Goal: Task Accomplishment & Management: Complete application form

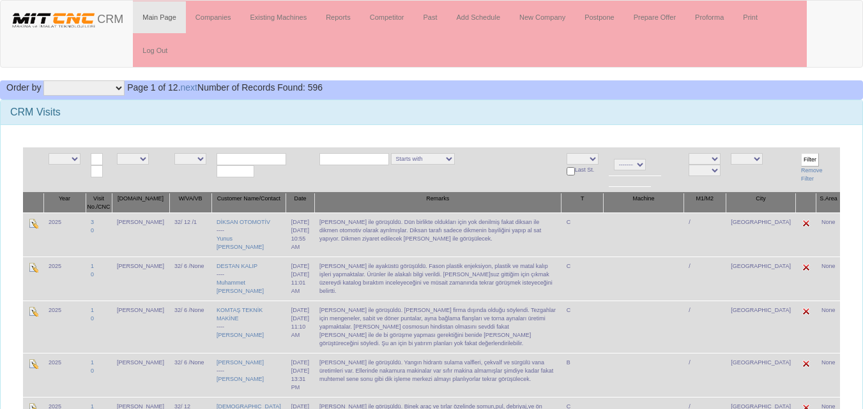
click at [148, 158] on select "NE E admin fazıl ibrahim salih ogulcan hasan murat" at bounding box center [133, 158] width 32 height 11
select select "15"
click at [121, 153] on select "NE E admin fazıl ibrahim salih ogulcan hasan murat" at bounding box center [133, 158] width 32 height 11
click at [763, 158] on select "NE E Zonguldak Yozgat Yalova Van Uşak Tunceli Trabzon Tokat Tekirdağ Sivas Şırn…" at bounding box center [747, 158] width 32 height 11
select select "1232"
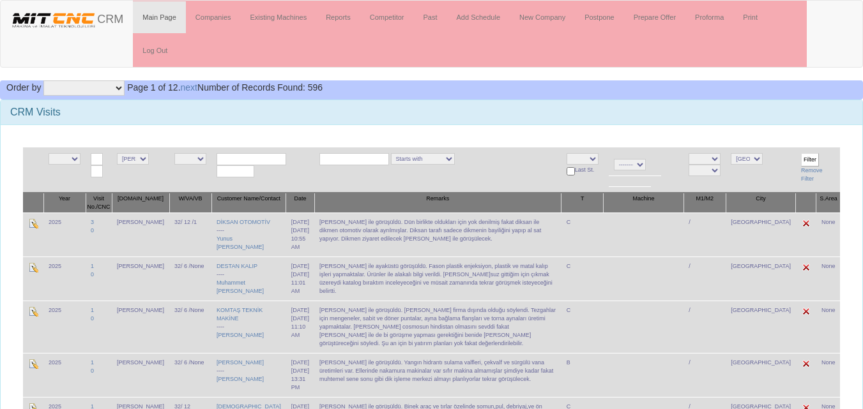
click at [753, 153] on select "NE E Zonguldak Yozgat Yalova Van Uşak Tunceli Trabzon Tokat Tekirdağ Sivas Şırn…" at bounding box center [747, 158] width 32 height 11
click at [810, 155] on input "Filter" at bounding box center [810, 159] width 18 height 13
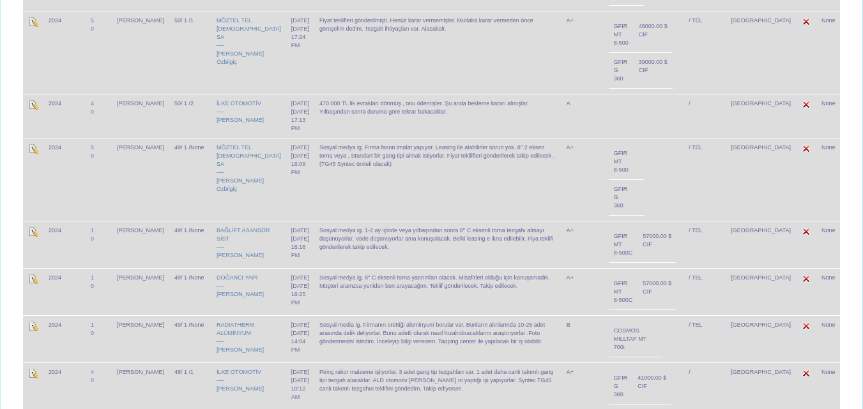
scroll to position [1469, 0]
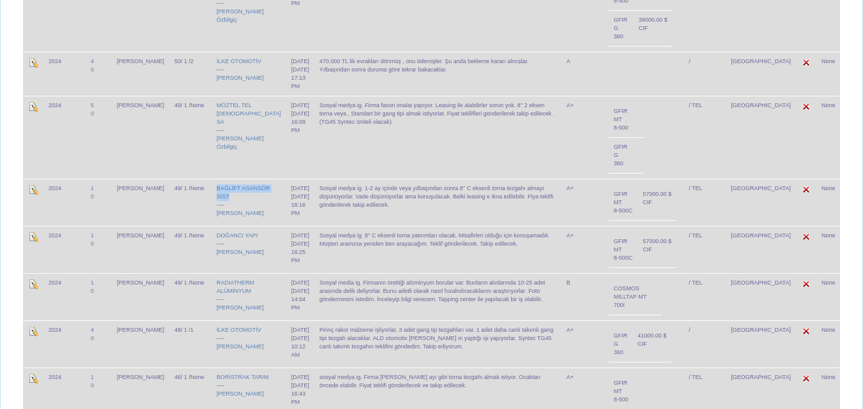
drag, startPoint x: 257, startPoint y: 158, endPoint x: 208, endPoint y: 149, distance: 49.9
click at [211, 179] on td "BAĞLİFT ASANSÖR SİST ---- Mehmet Bağ" at bounding box center [248, 202] width 75 height 47
copy link "BAĞLİFT ASANSÖR SİST"
drag, startPoint x: 255, startPoint y: 194, endPoint x: 209, endPoint y: 195, distance: 46.0
click at [211, 226] on td "DOĞANCI YAPI ---- Halil Doğan" at bounding box center [248, 249] width 75 height 47
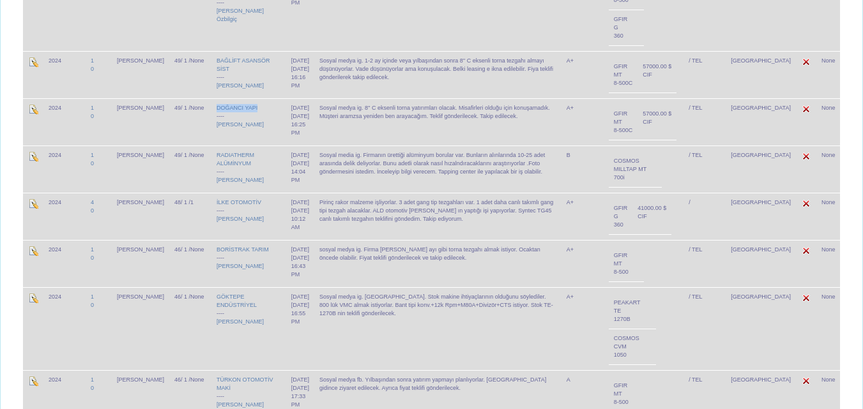
scroll to position [1648, 0]
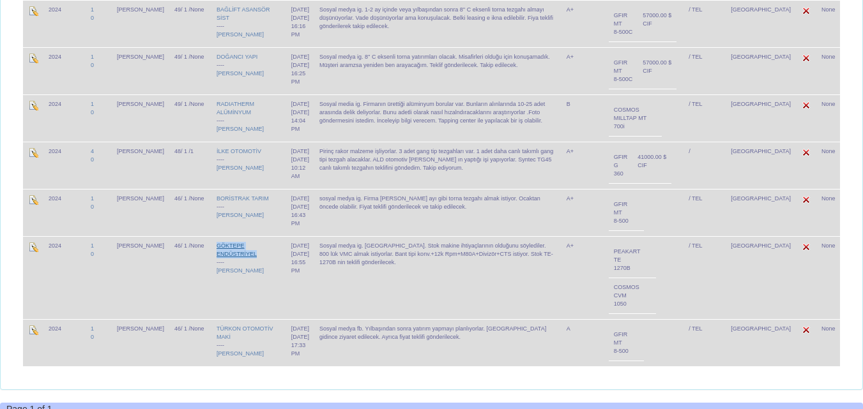
drag, startPoint x: 252, startPoint y: 213, endPoint x: 209, endPoint y: 206, distance: 43.5
click at [211, 236] on td "GÖKTEPE ENDÜSTRİYEL ---- Şakir Göktepe" at bounding box center [248, 277] width 75 height 83
click at [254, 257] on td "GÖKTEPE ENDÜSTRİYEL ---- Şakir Göktepe" at bounding box center [248, 277] width 75 height 83
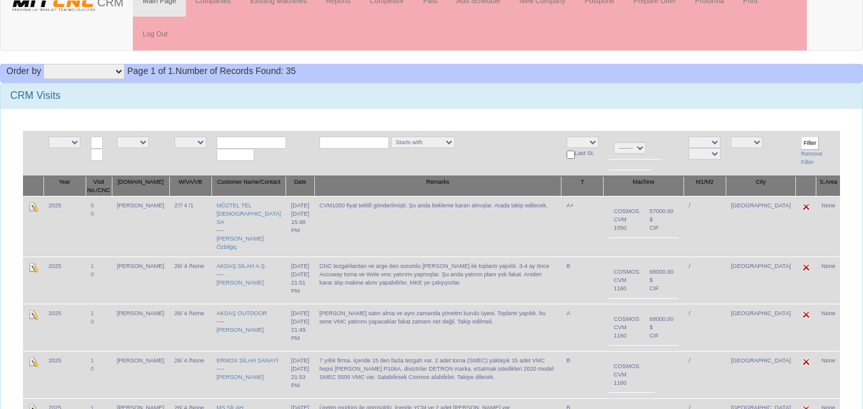
scroll to position [0, 0]
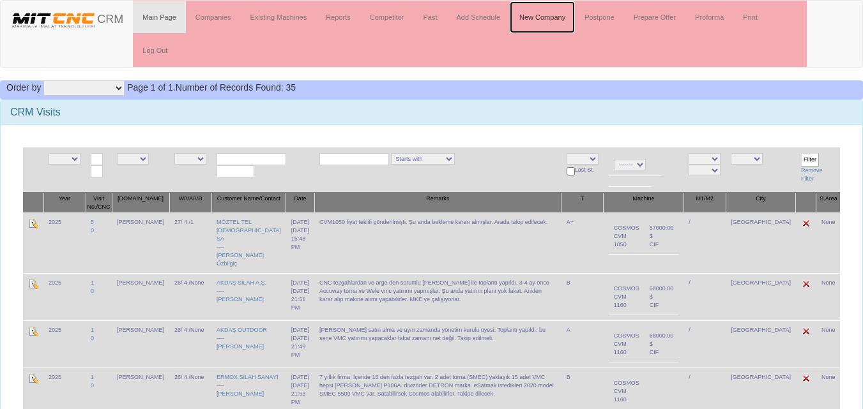
click at [531, 18] on link "New Company" at bounding box center [542, 17] width 65 height 32
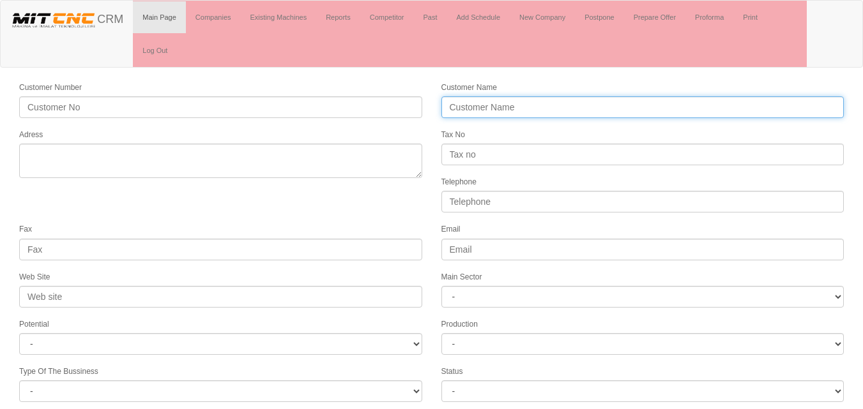
click at [478, 103] on input "Customer Name" at bounding box center [642, 107] width 403 height 22
paste input "MERSİNLER YAPI MEKANİK)"
click at [571, 105] on input "MERSİNLER YAPI MEKANİK)" at bounding box center [642, 107] width 403 height 22
type input "MERSİNLER YAPI MEKANİK"
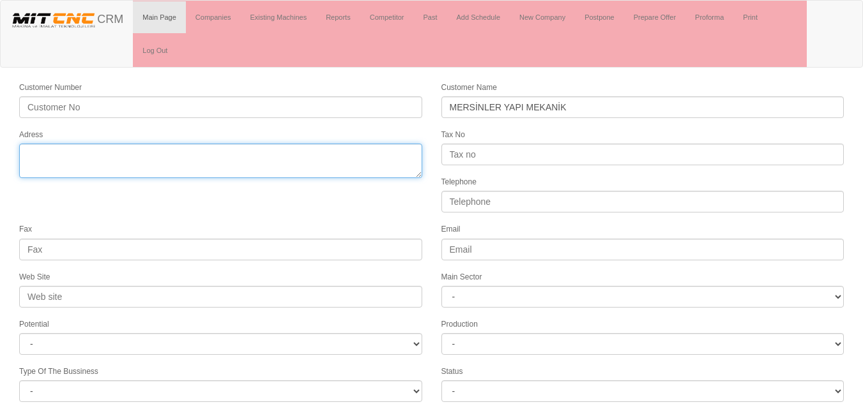
click at [181, 163] on textarea "Adress" at bounding box center [220, 161] width 403 height 34
paste textarea "Fevzi Çakmak Mah. Gülistan Cad. No:23 T Karatay"
type textarea "Fevzi Çakmak Mah. Gülistan Cad. No:23 T Karatay"
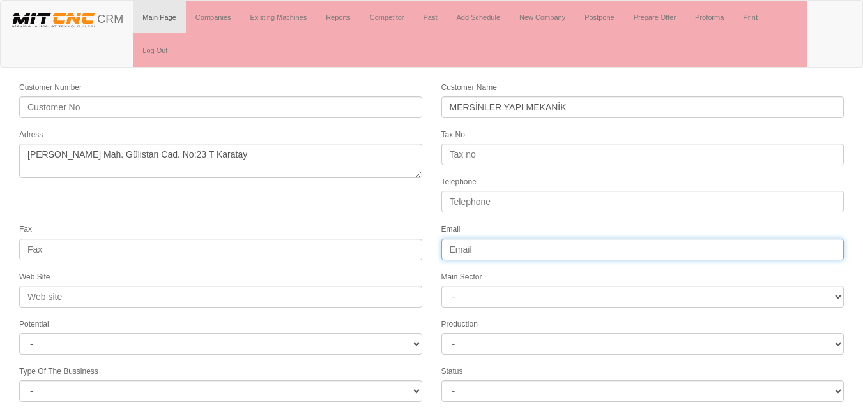
click at [464, 252] on input "Email" at bounding box center [642, 250] width 403 height 22
paste input "mersinleryapi@gmail.com"
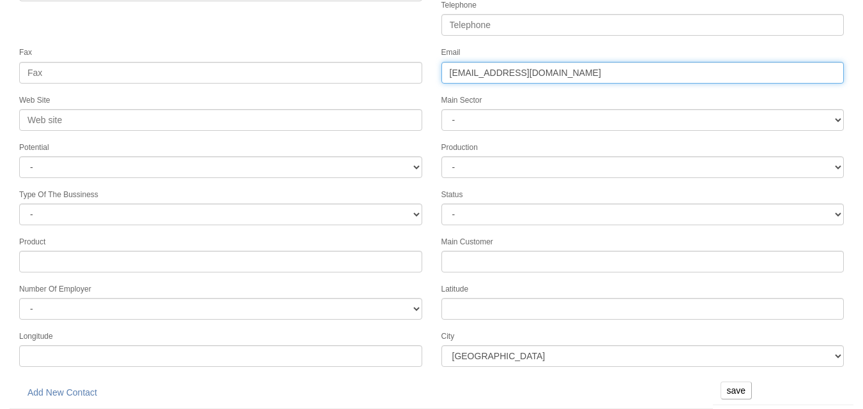
type input "mersinleryapi@gmail.com"
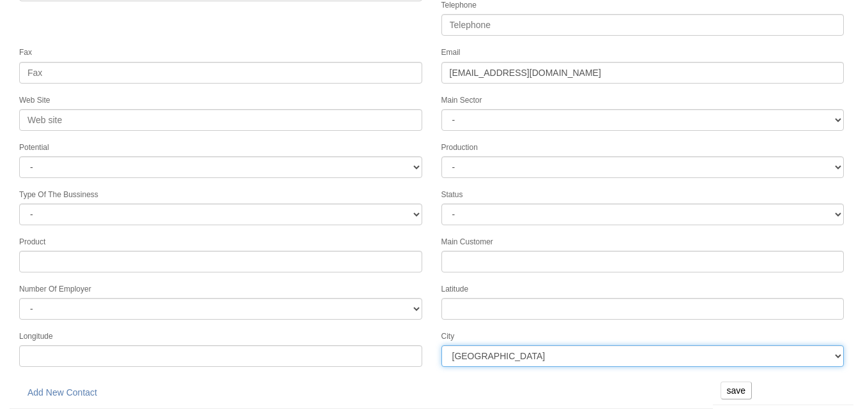
click at [492, 358] on select "İstanbul Adana Adıyaman Afyon Ağrı Amasya Ankara Antalya Artvin Aydın Balıkesir…" at bounding box center [642, 357] width 403 height 22
select select "1232"
click at [441, 346] on select "İstanbul Adana Adıyaman Afyon Ağrı Amasya Ankara Antalya Artvin Aydın Balıkesir…" at bounding box center [642, 357] width 403 height 22
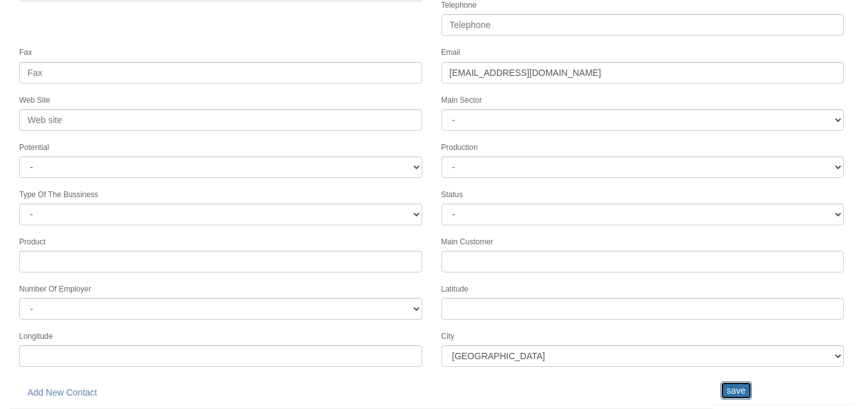
click at [734, 389] on input "save" at bounding box center [735, 391] width 31 height 18
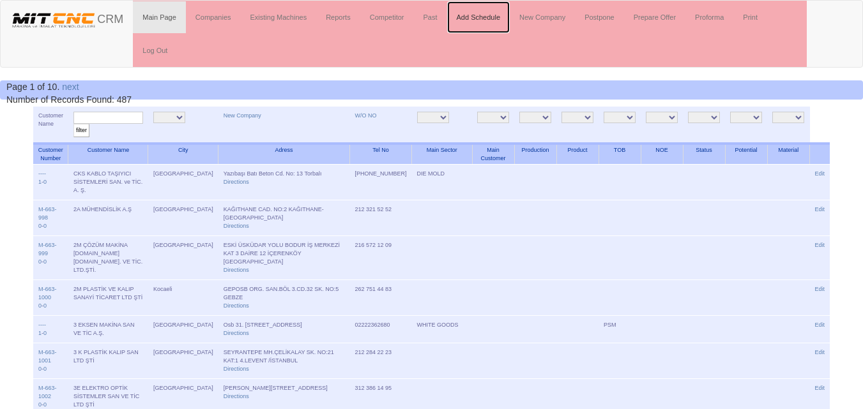
click at [482, 20] on link "Add Schedule" at bounding box center [478, 17] width 63 height 32
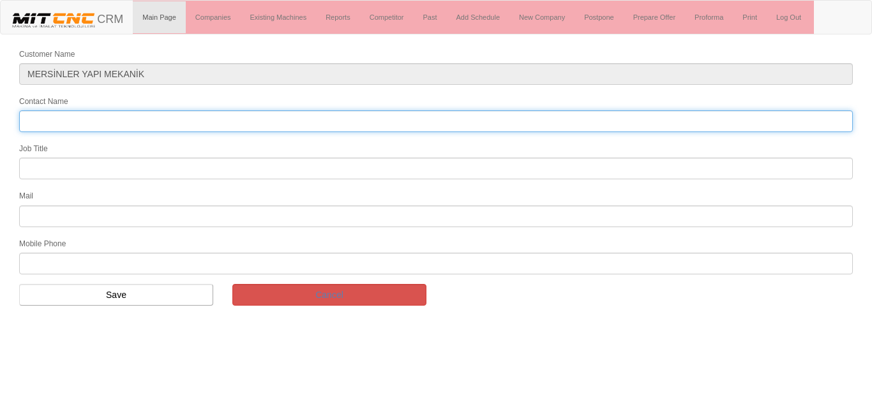
click at [115, 110] on input "Contact Name" at bounding box center [436, 121] width 834 height 22
type input "Hakan Mersin"
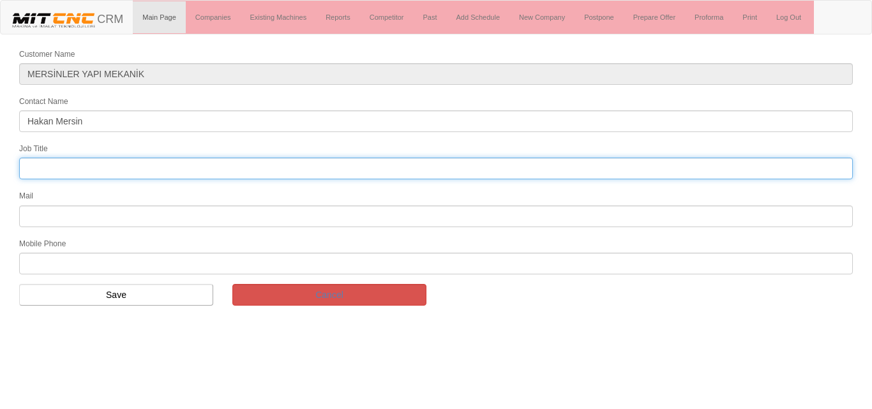
click at [42, 159] on input "text" at bounding box center [436, 169] width 834 height 22
type input "Owner"
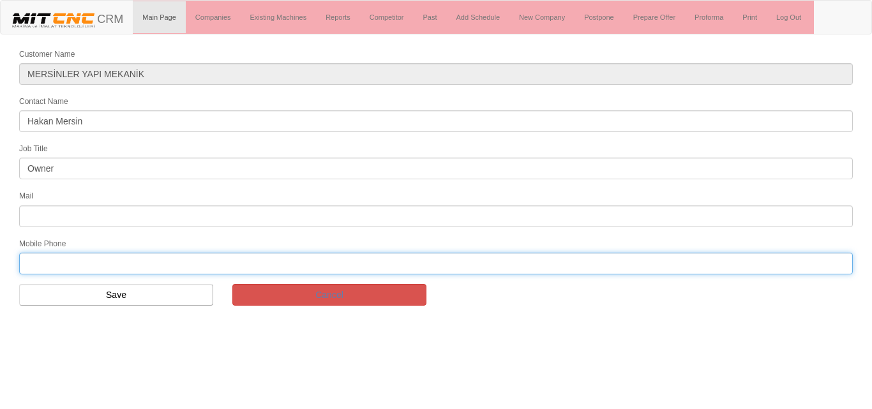
click at [45, 262] on input "text" at bounding box center [436, 264] width 834 height 22
paste input "+90 546 425 26 42:"
type input "+90 546 425 26 42"
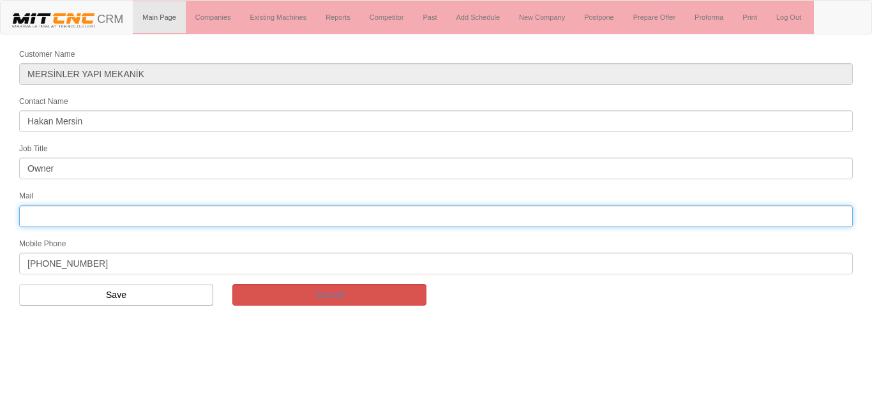
click at [54, 215] on input "text" at bounding box center [436, 217] width 834 height 22
paste input "mersinleryapi@gmail.com"
click at [29, 213] on input "mersinleryapi@gmail.com" at bounding box center [436, 217] width 834 height 22
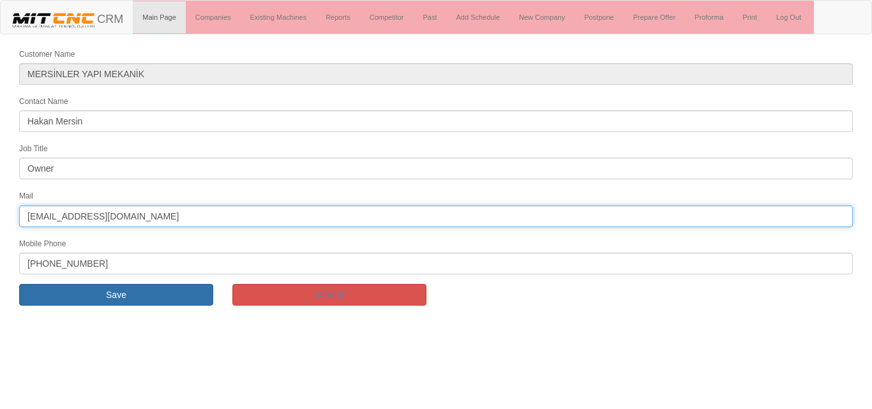
type input "mersinleryapi@gmail.com"
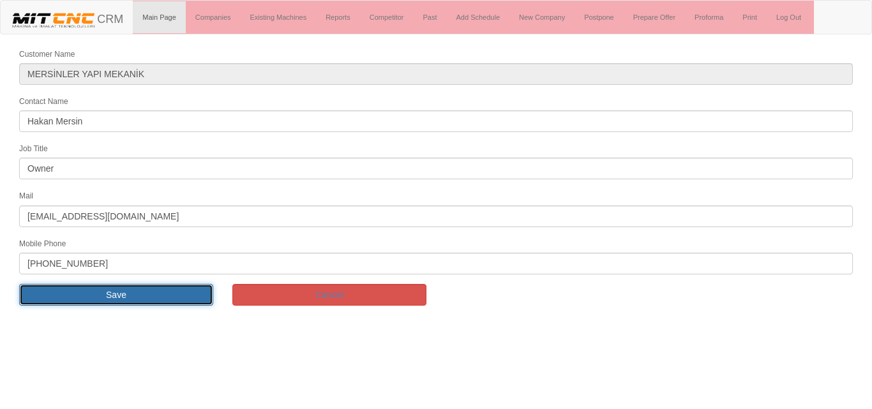
click at [118, 298] on input "Save" at bounding box center [116, 295] width 194 height 22
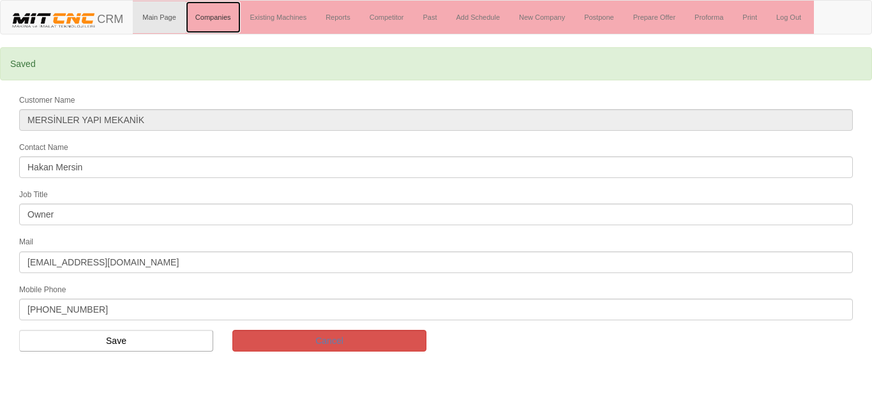
click at [214, 17] on link "Companies" at bounding box center [213, 17] width 55 height 32
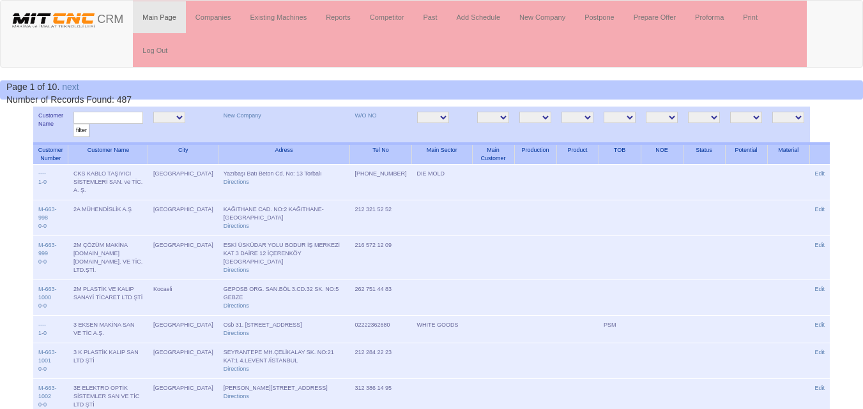
click at [143, 116] on input "text" at bounding box center [108, 118] width 70 height 12
type input "mersin"
click at [89, 132] on input "filter" at bounding box center [81, 130] width 16 height 13
